Goal: Transaction & Acquisition: Purchase product/service

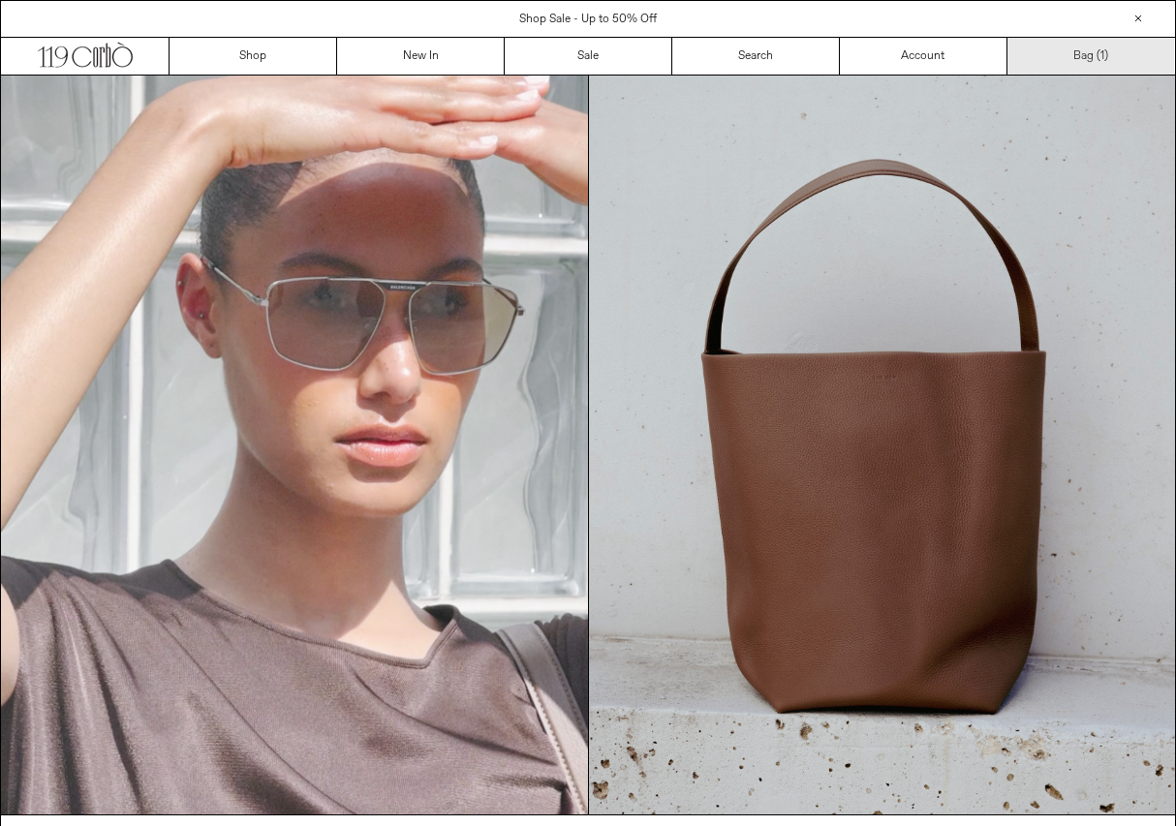
click at [1094, 56] on link "Bag ( 1 )" at bounding box center [1091, 56] width 168 height 37
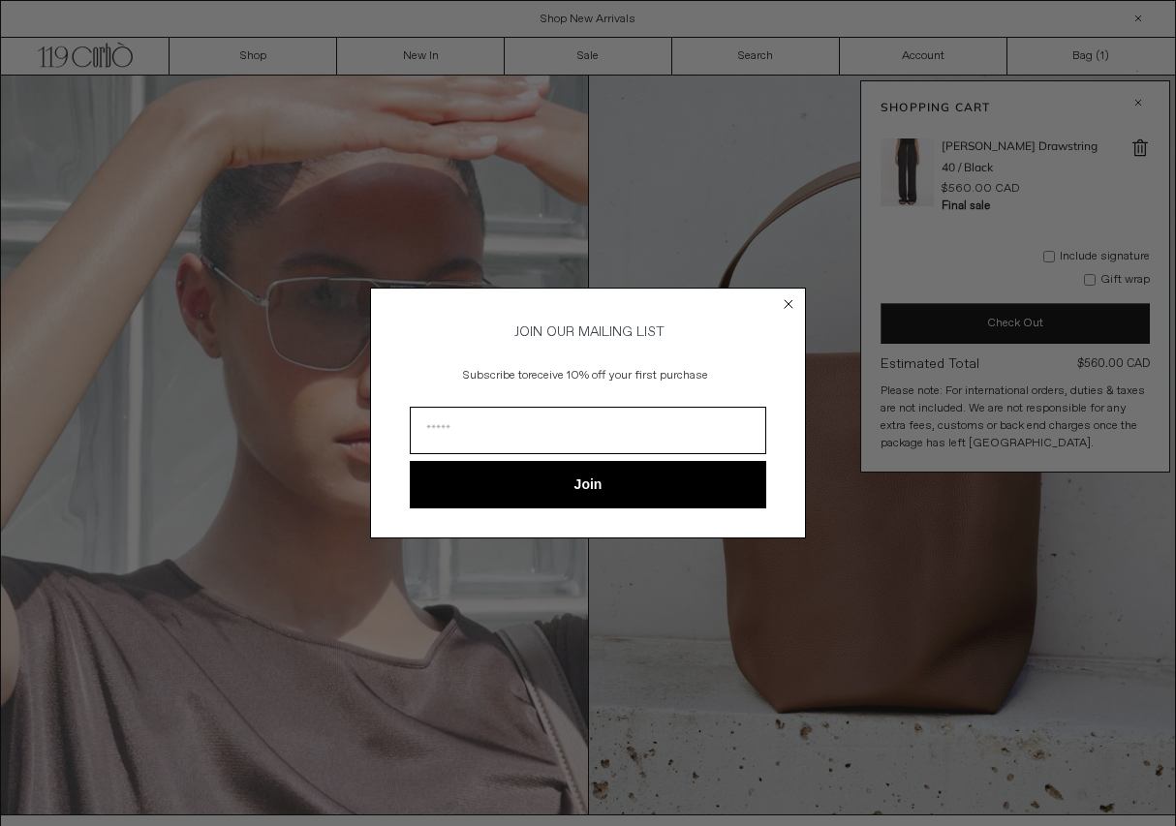
click at [790, 300] on circle "Close dialog" at bounding box center [789, 304] width 18 height 18
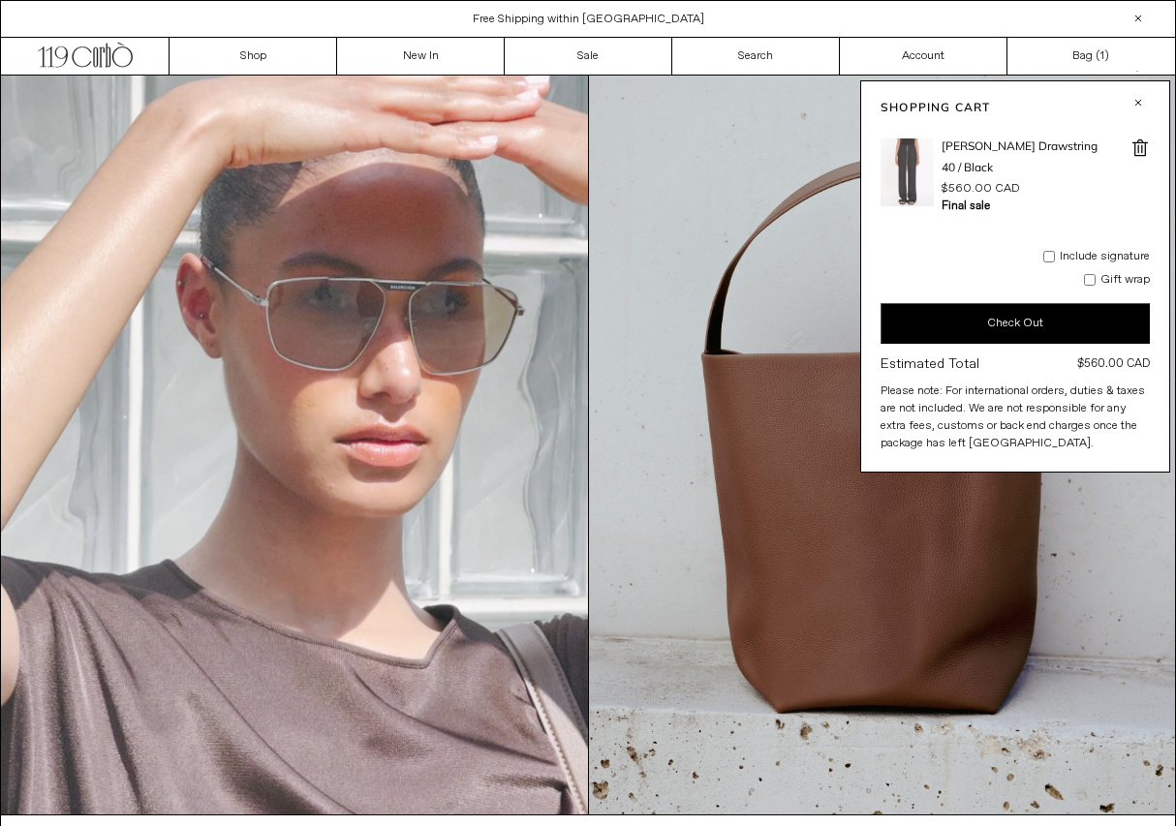
click at [908, 151] on img at bounding box center [906, 172] width 53 height 68
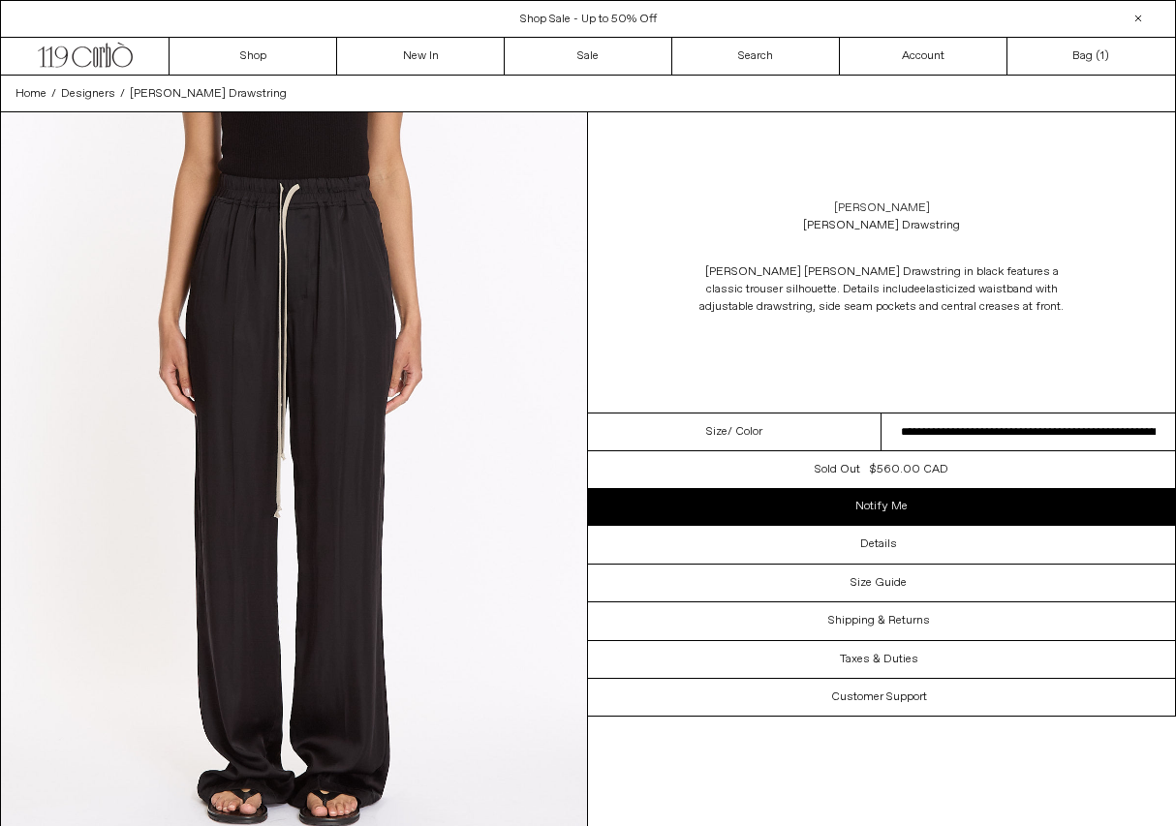
click at [886, 201] on link "[PERSON_NAME]" at bounding box center [882, 207] width 96 height 17
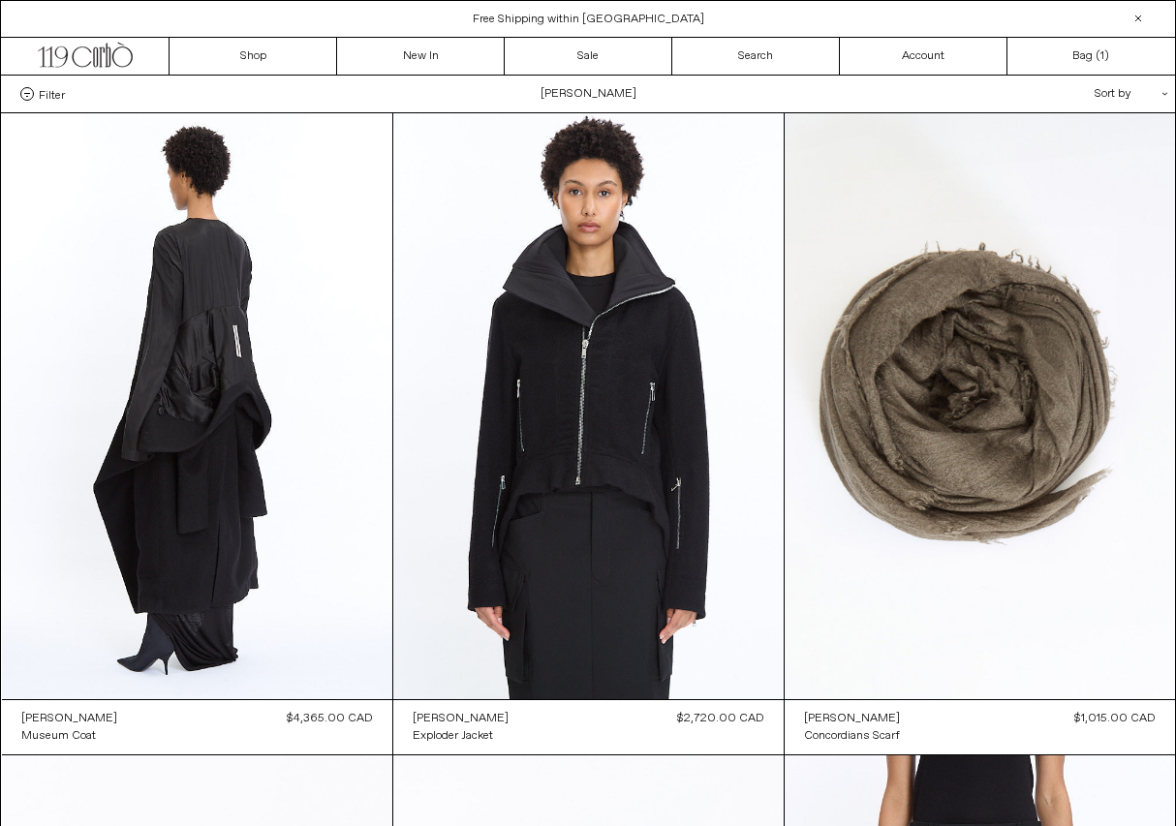
click at [1106, 96] on div "Sort by .cls-1{fill:#231f20}" at bounding box center [1068, 94] width 174 height 37
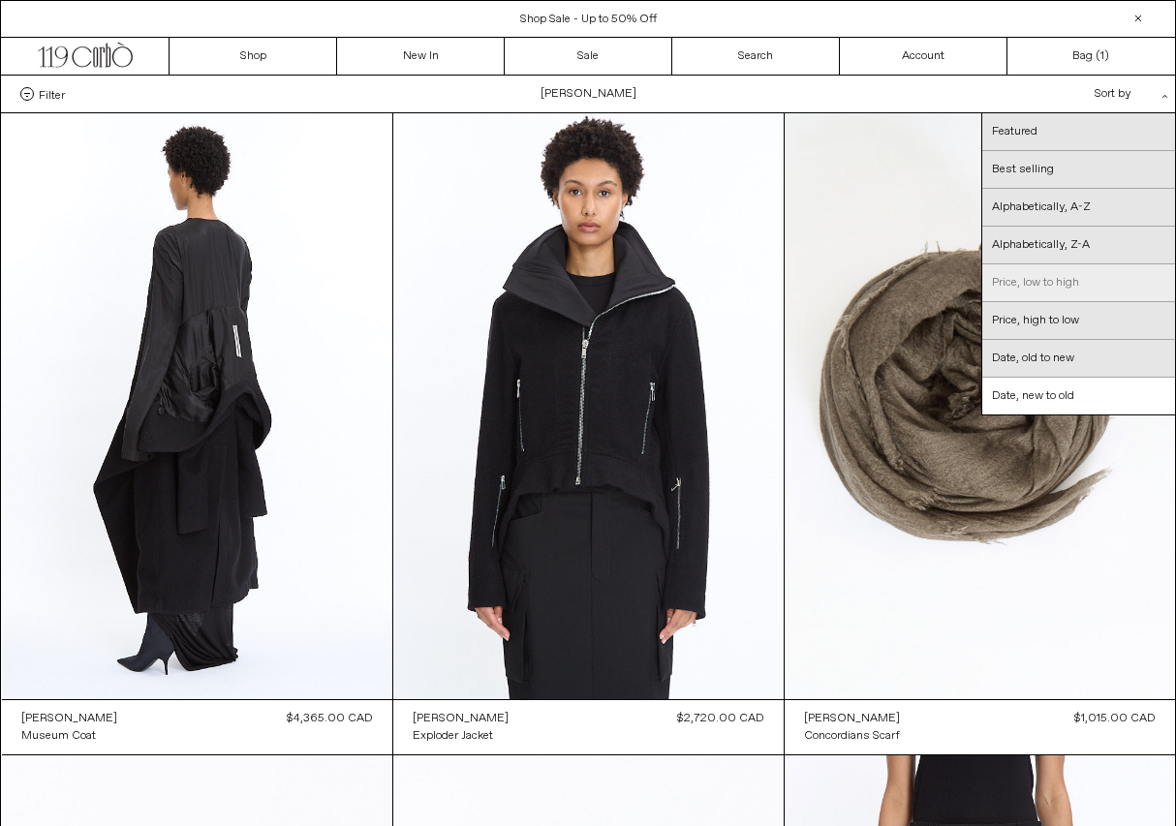
click at [1024, 290] on link "Price, low to high" at bounding box center [1078, 283] width 193 height 38
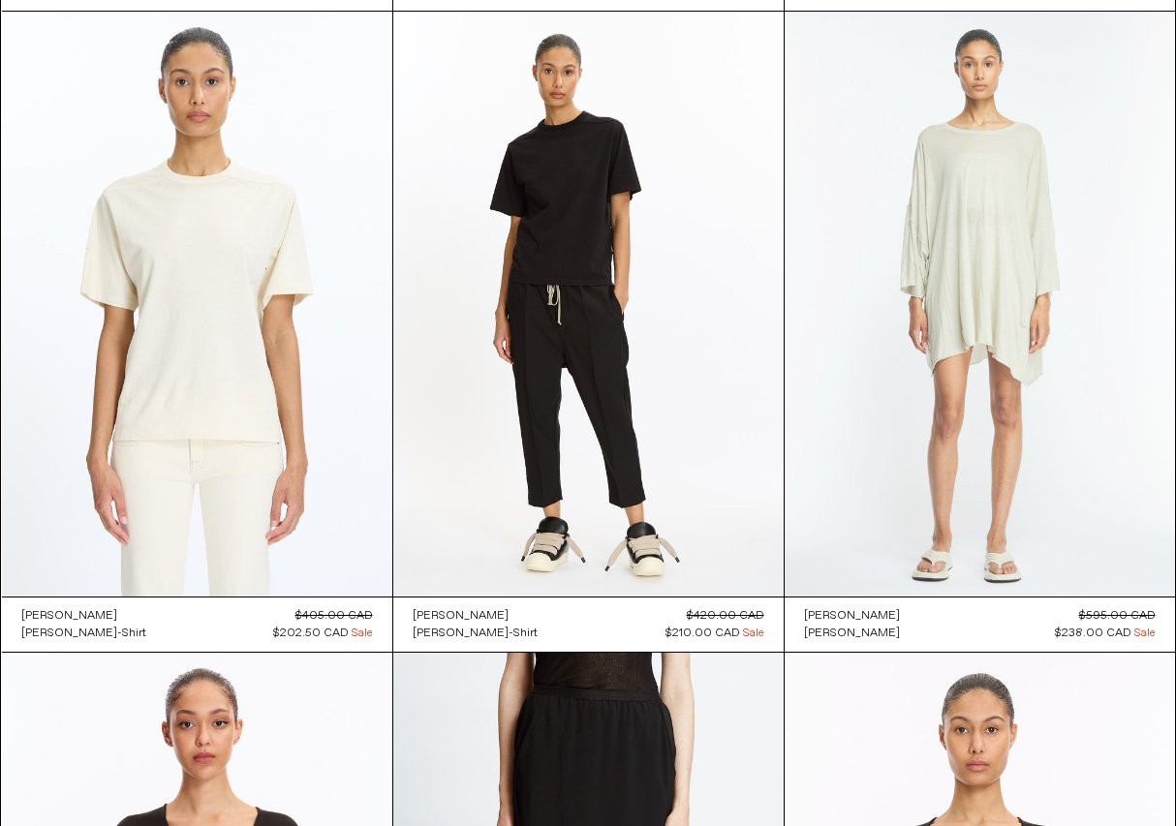
scroll to position [759, 0]
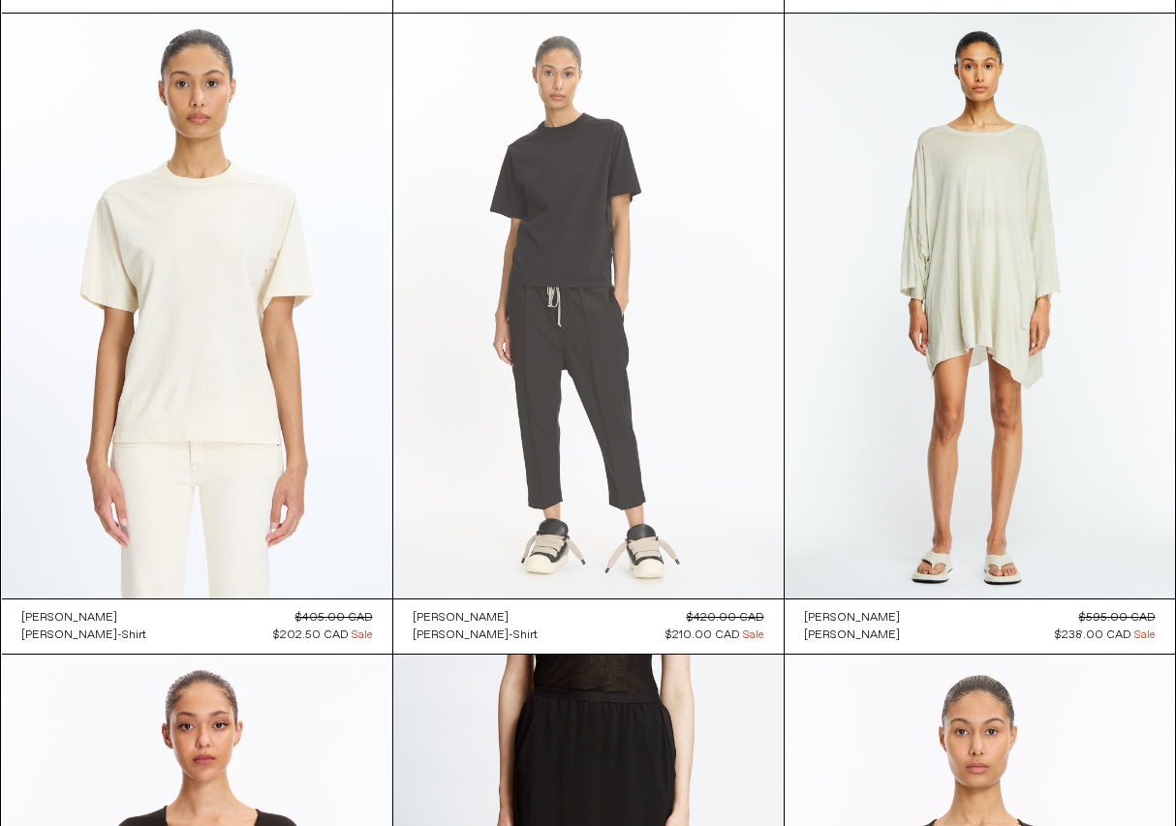
click at [524, 331] on at bounding box center [588, 307] width 390 height 586
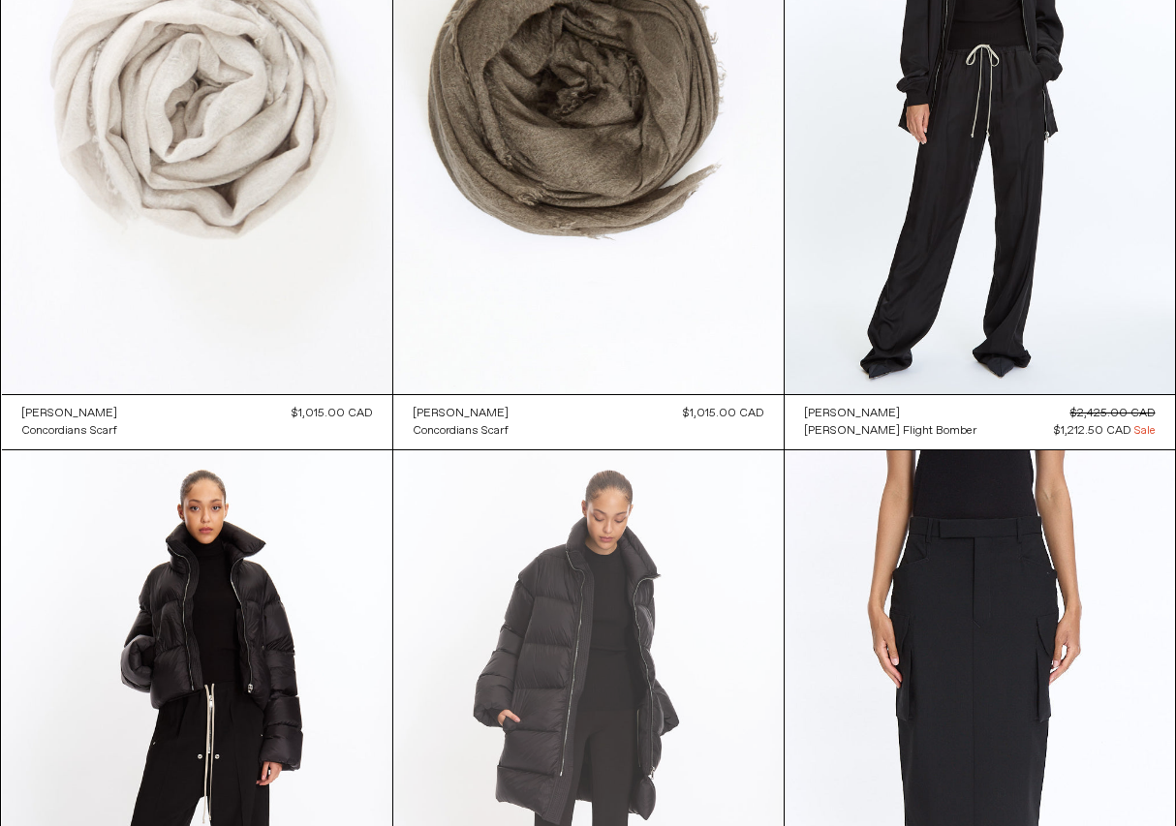
scroll to position [7177, 0]
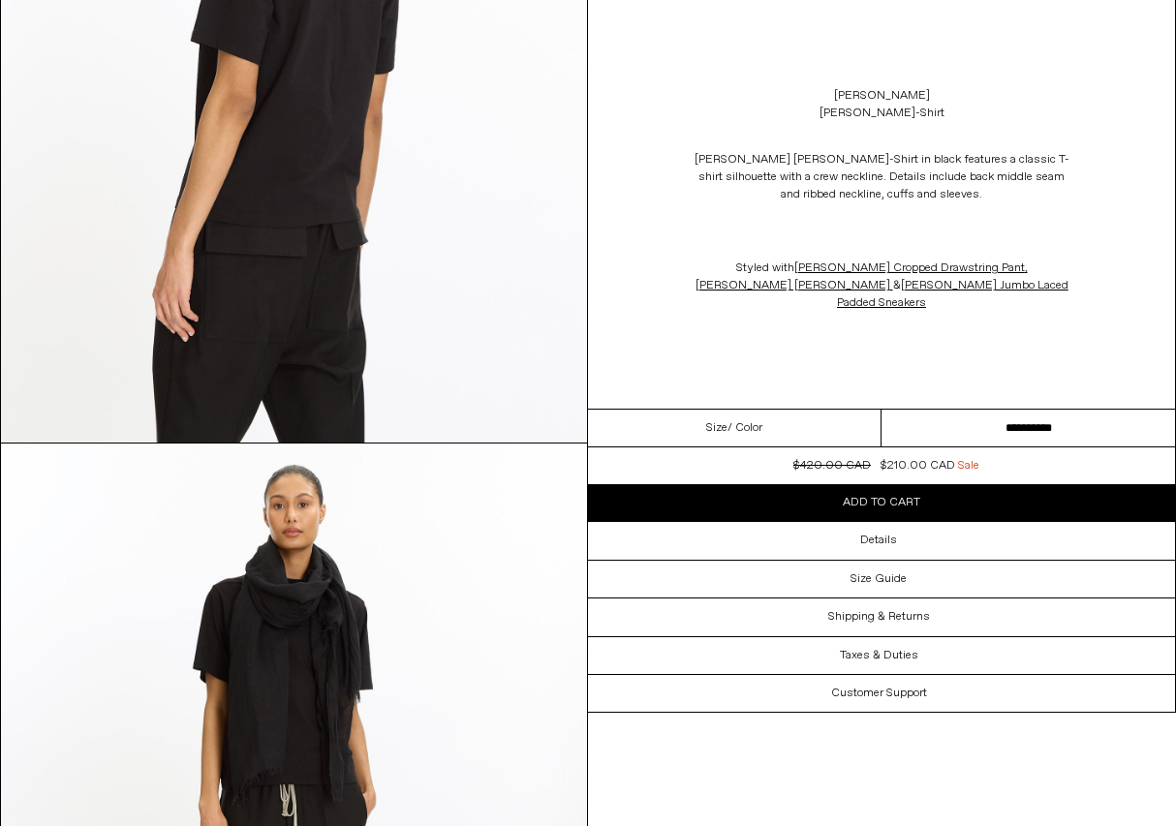
scroll to position [2756, 0]
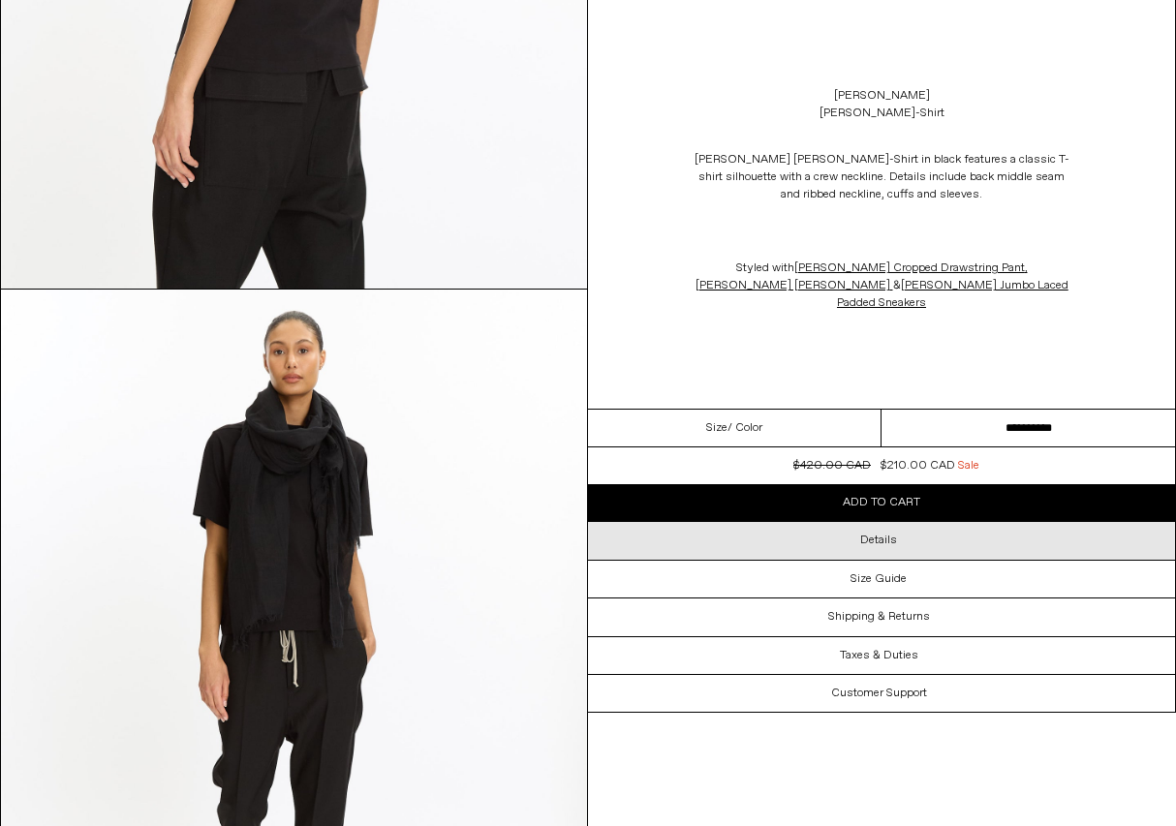
click at [871, 534] on h3 "Details" at bounding box center [878, 541] width 37 height 14
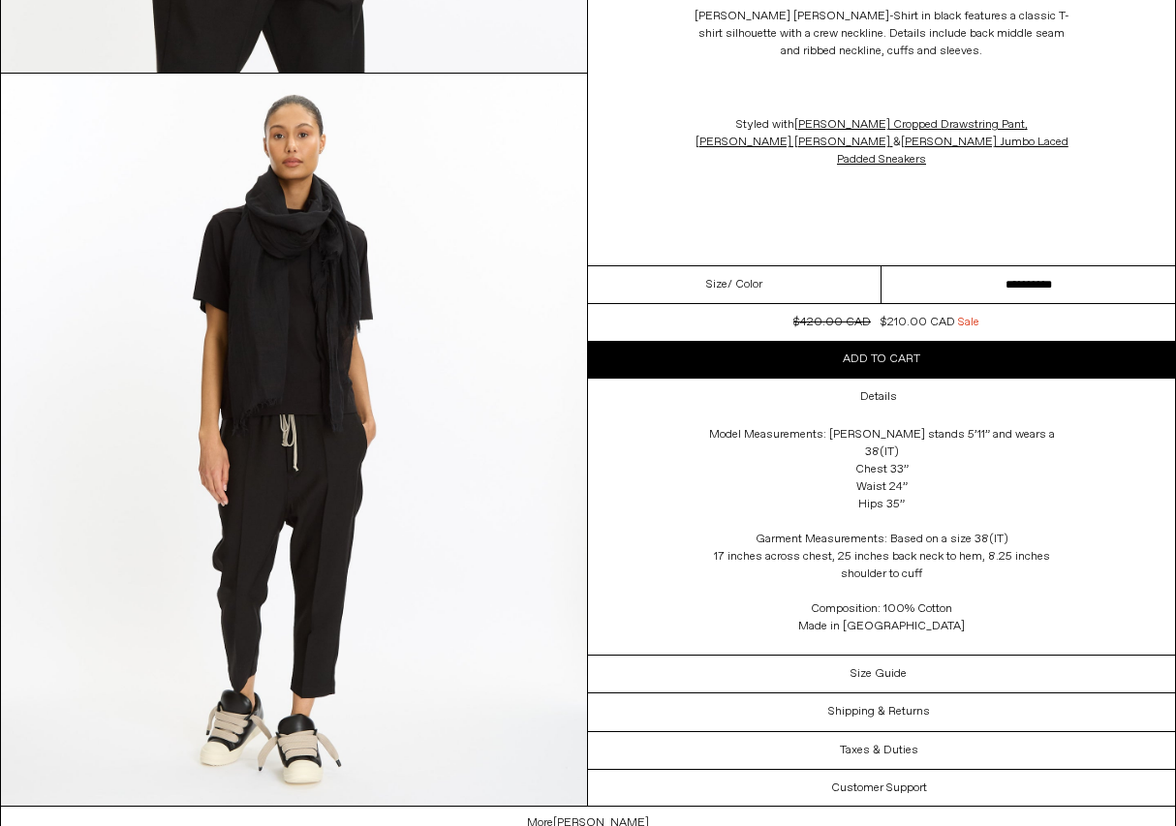
scroll to position [2973, 0]
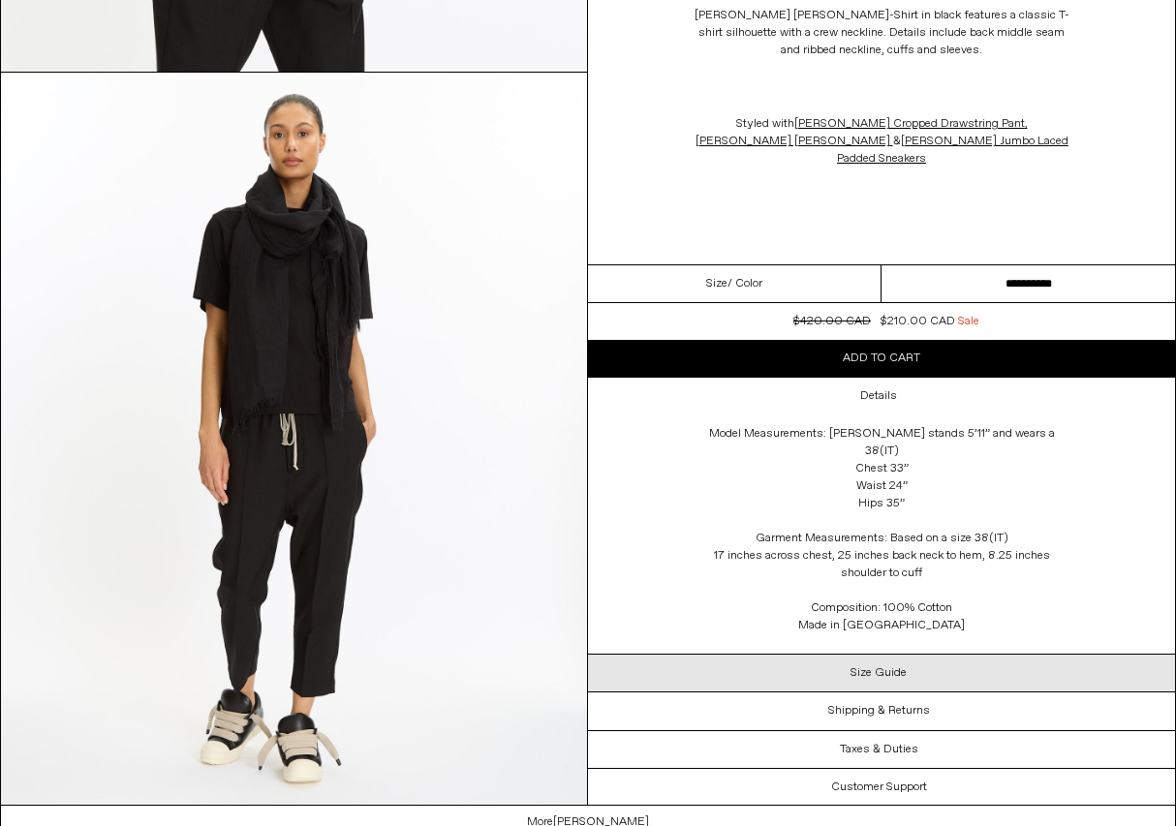
click at [884, 680] on h3 "Size Guide" at bounding box center [878, 673] width 56 height 14
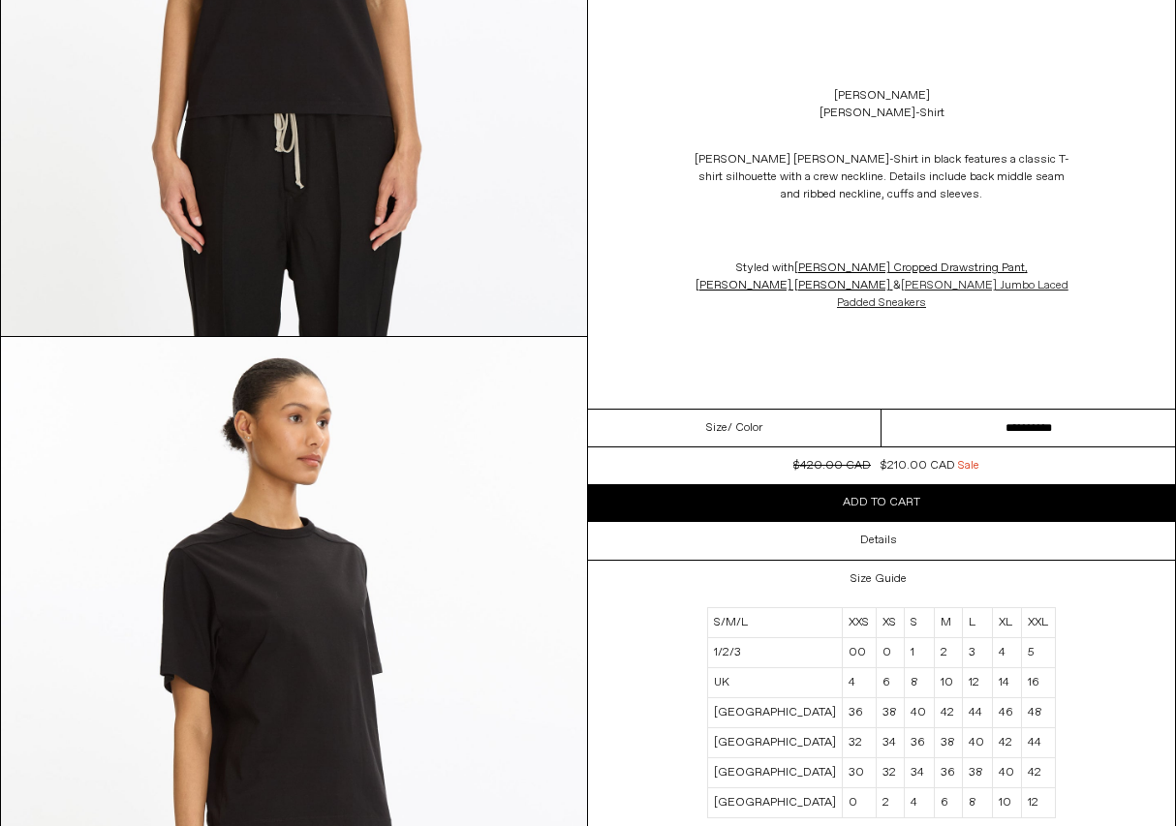
scroll to position [1241, 0]
